Goal: Information Seeking & Learning: Check status

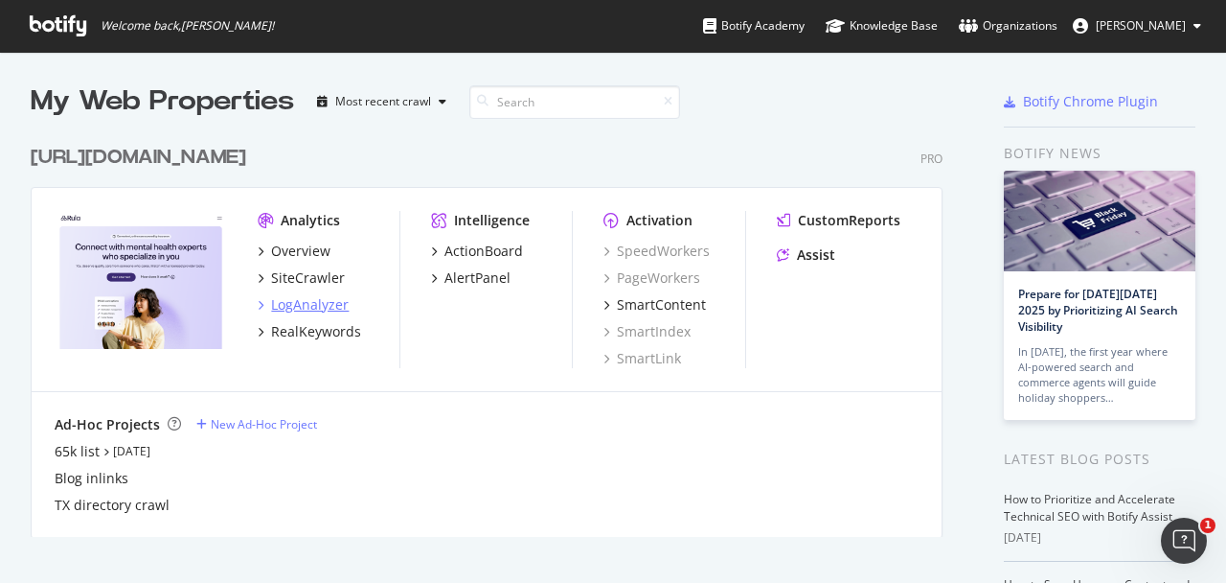
click at [332, 305] on div "LogAnalyzer" at bounding box center [310, 304] width 78 height 19
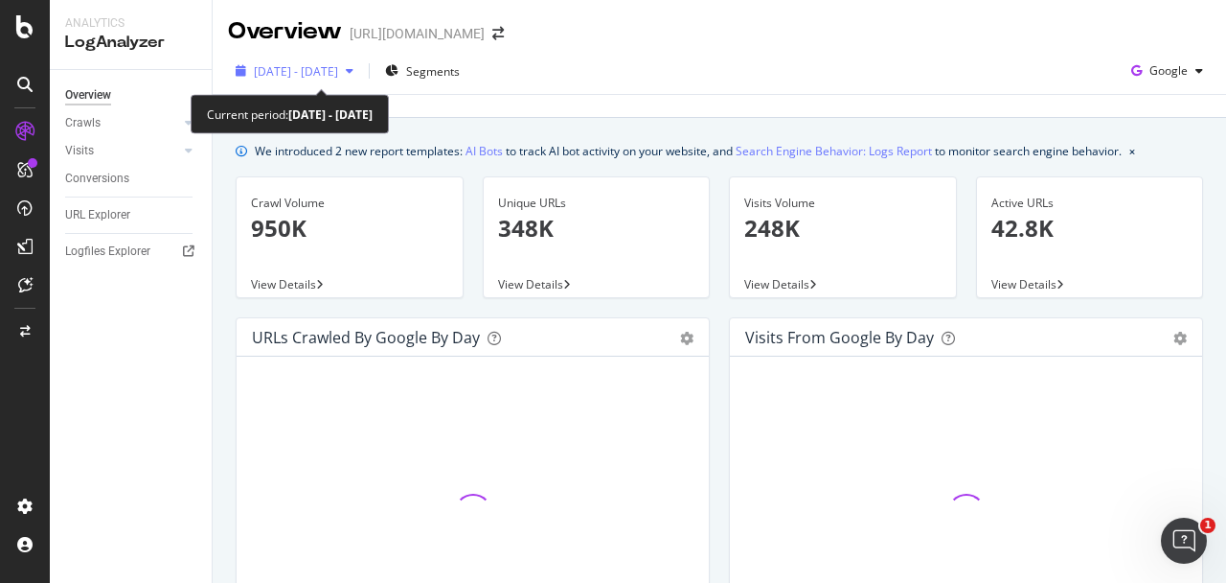
click at [338, 76] on span "2025 Aug. 23rd - Sep. 21st" at bounding box center [296, 71] width 84 height 16
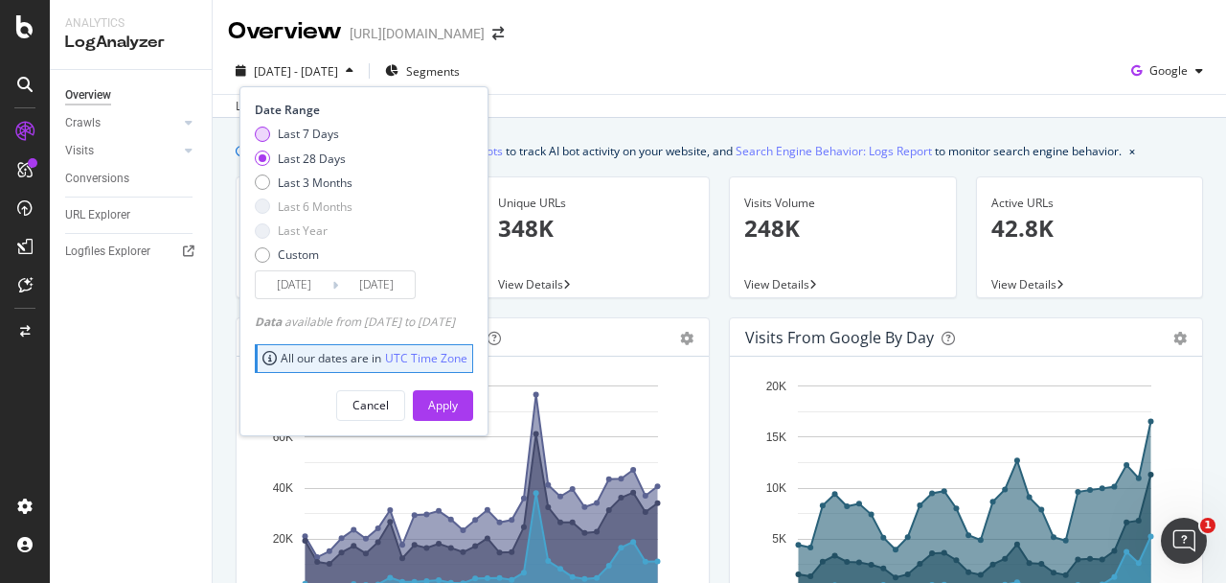
click at [325, 136] on div "Last 7 Days" at bounding box center [308, 134] width 61 height 16
type input "2025/09/15"
click at [458, 402] on div "Apply" at bounding box center [443, 405] width 30 height 16
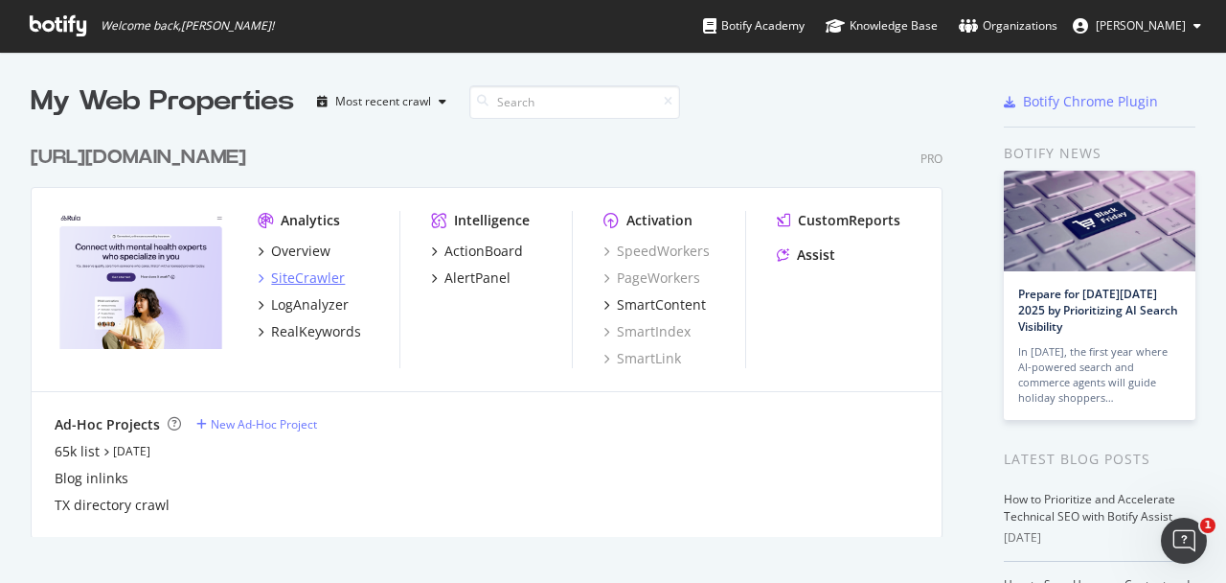
click at [314, 272] on div "SiteCrawler" at bounding box center [308, 277] width 74 height 19
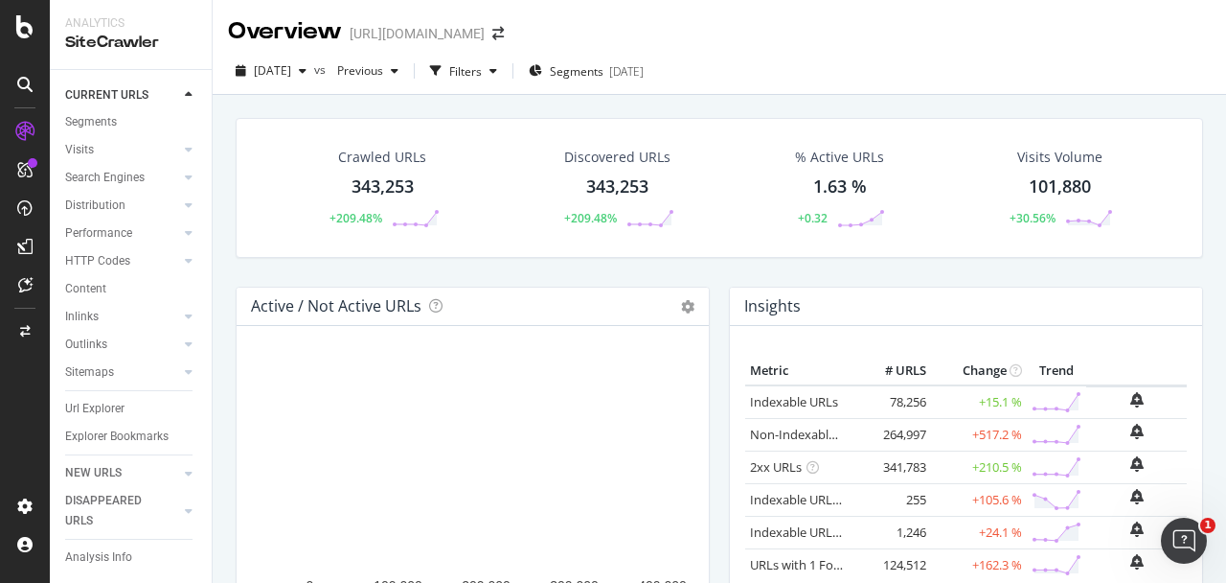
scroll to position [59, 0]
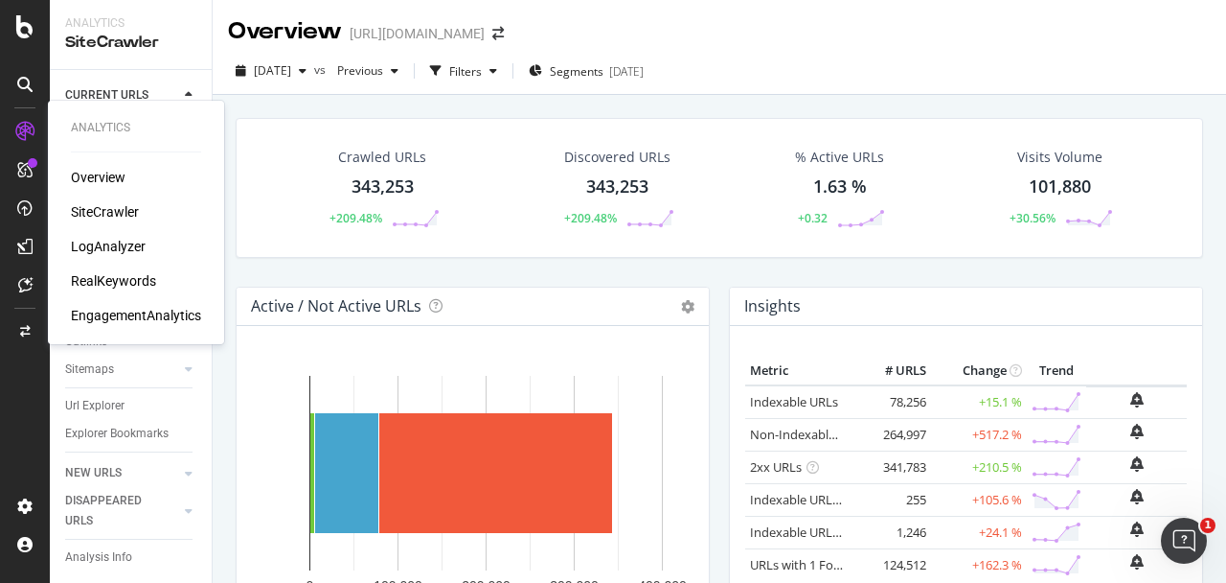
click at [101, 272] on div "RealKeywords" at bounding box center [113, 280] width 85 height 19
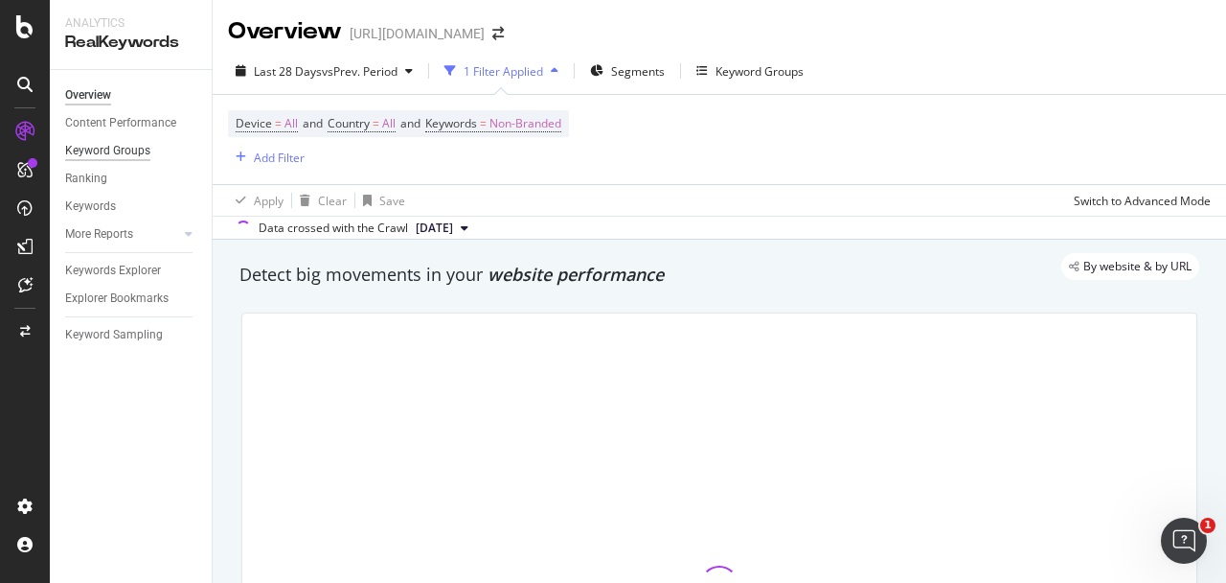
click at [131, 160] on div "Keyword Groups" at bounding box center [107, 151] width 85 height 20
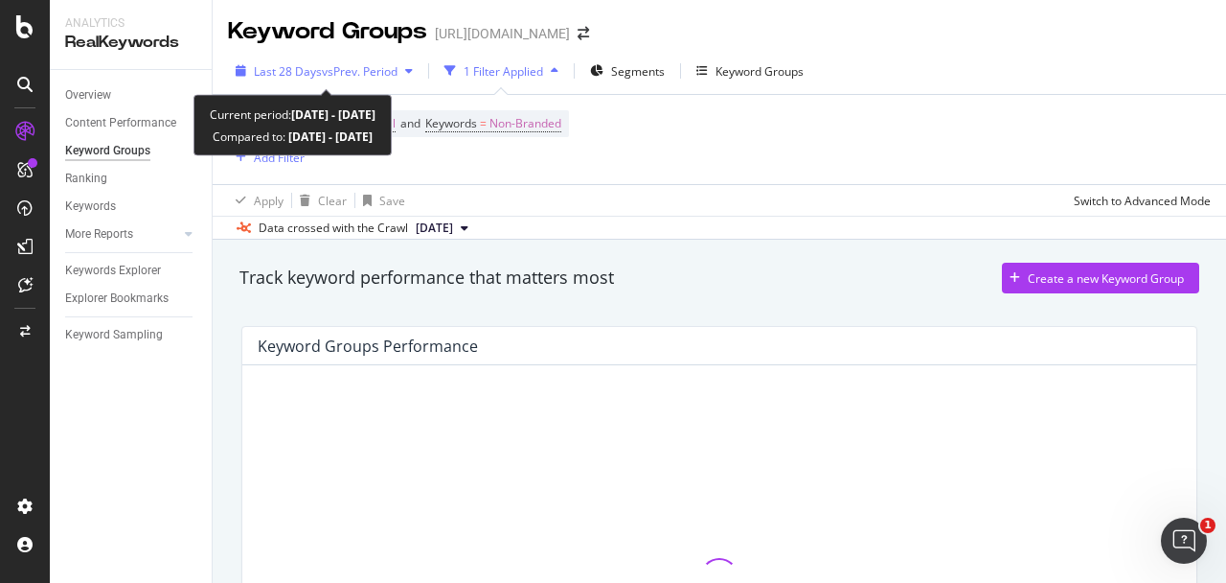
click at [385, 82] on div "Last 28 Days vs Prev. Period" at bounding box center [324, 71] width 193 height 29
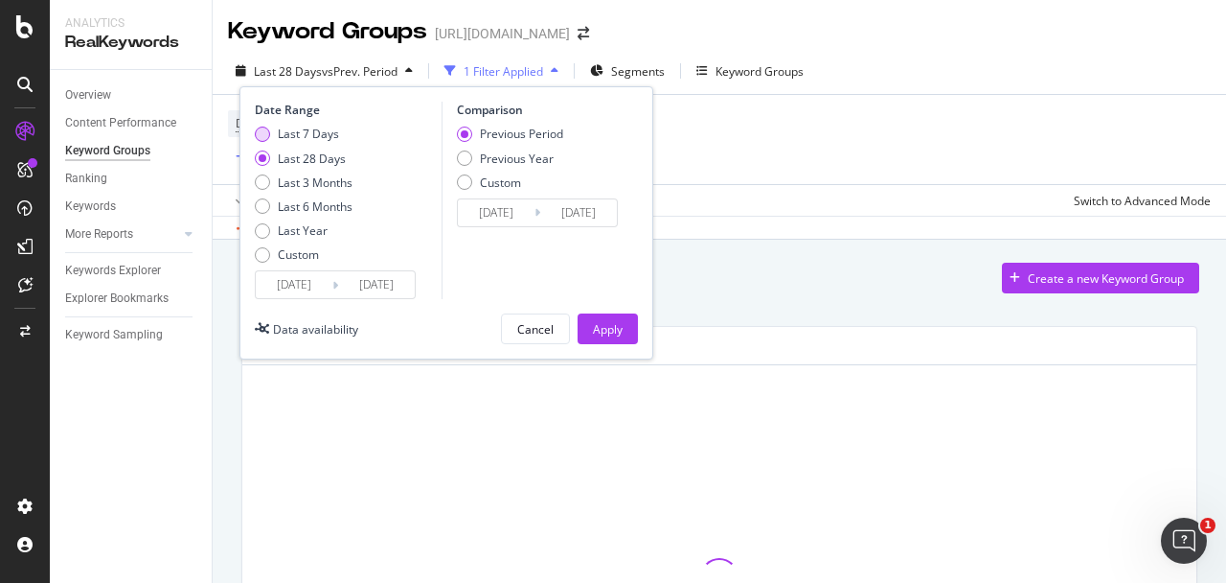
click at [320, 132] on div "Last 7 Days" at bounding box center [308, 134] width 61 height 16
type input "[DATE]"
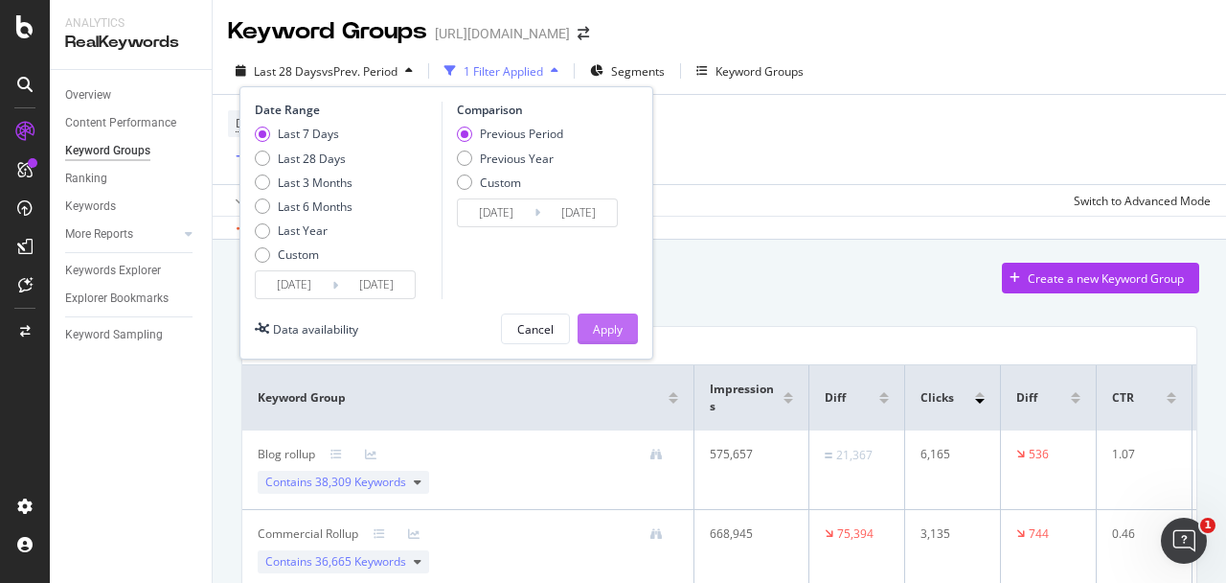
click at [603, 342] on div "Apply" at bounding box center [608, 328] width 30 height 29
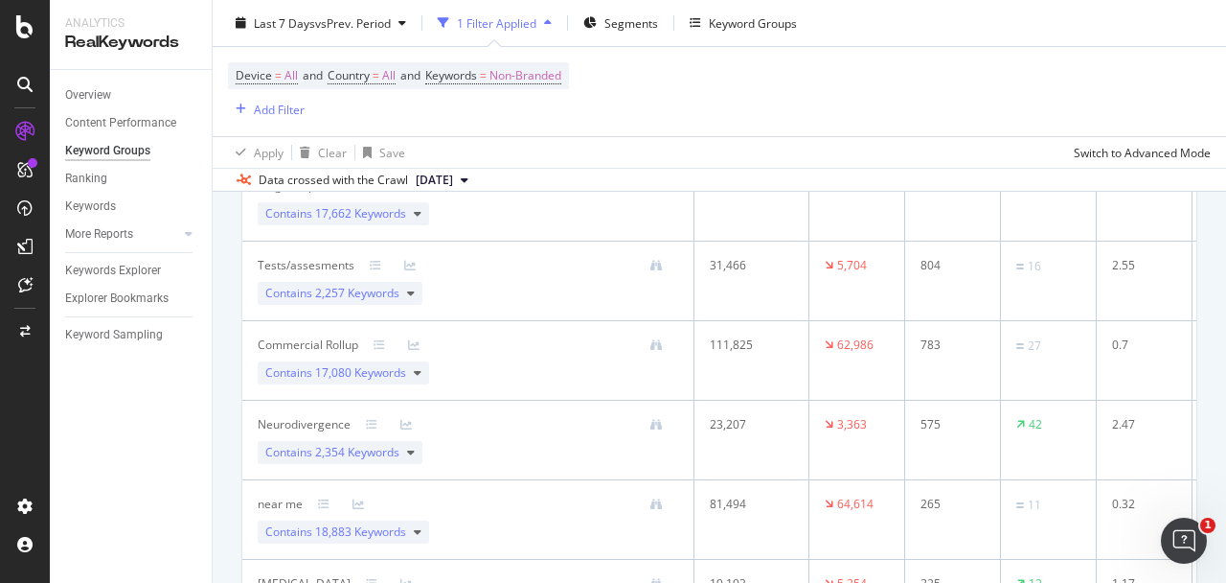
scroll to position [267, 0]
